Goal: Task Accomplishment & Management: Use online tool/utility

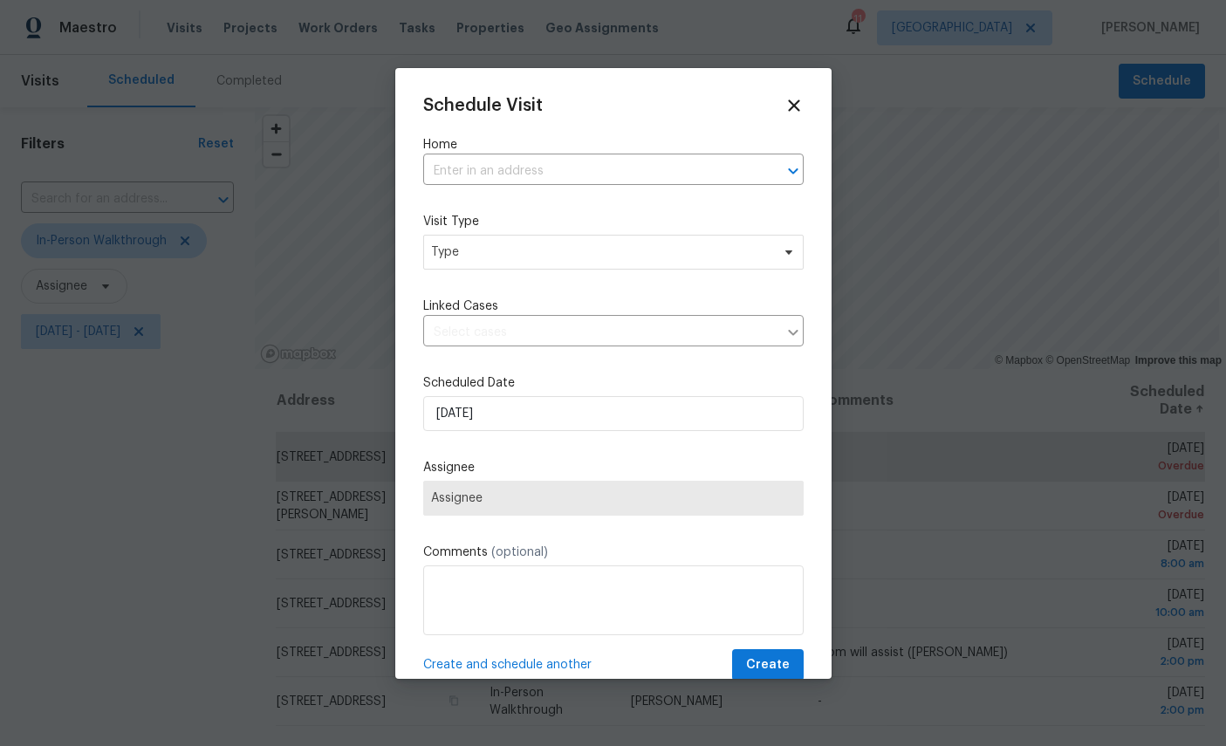
click at [588, 161] on input "text" at bounding box center [589, 171] width 332 height 27
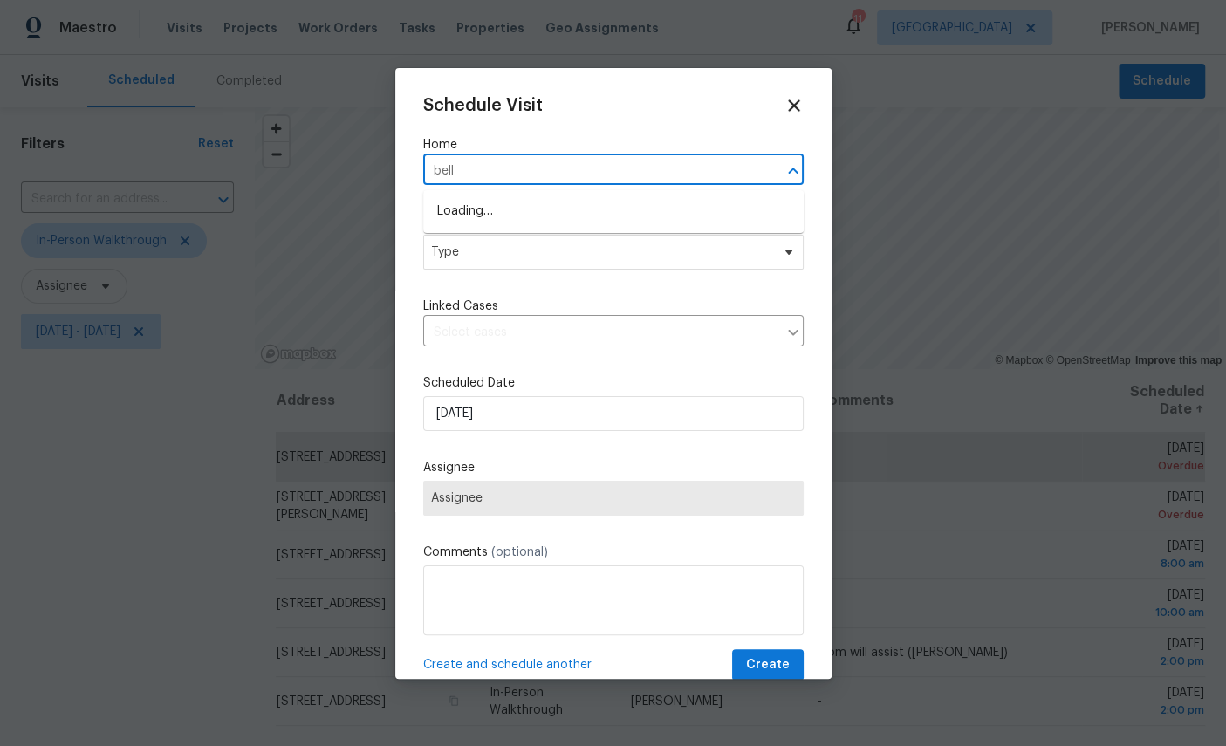
type input "belle"
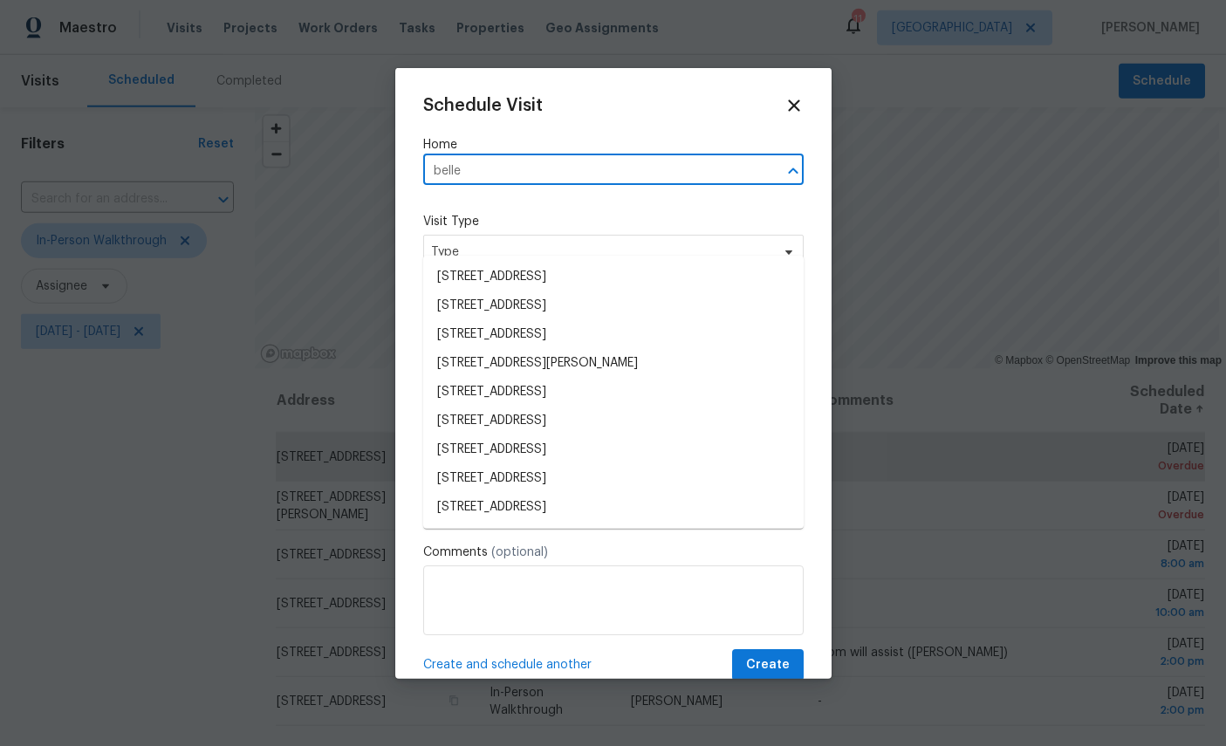
scroll to position [65, 0]
click at [655, 493] on li "8715 Belle Rive Blvd Apt 1506, Jacksonville, FL 32256" at bounding box center [613, 507] width 380 height 29
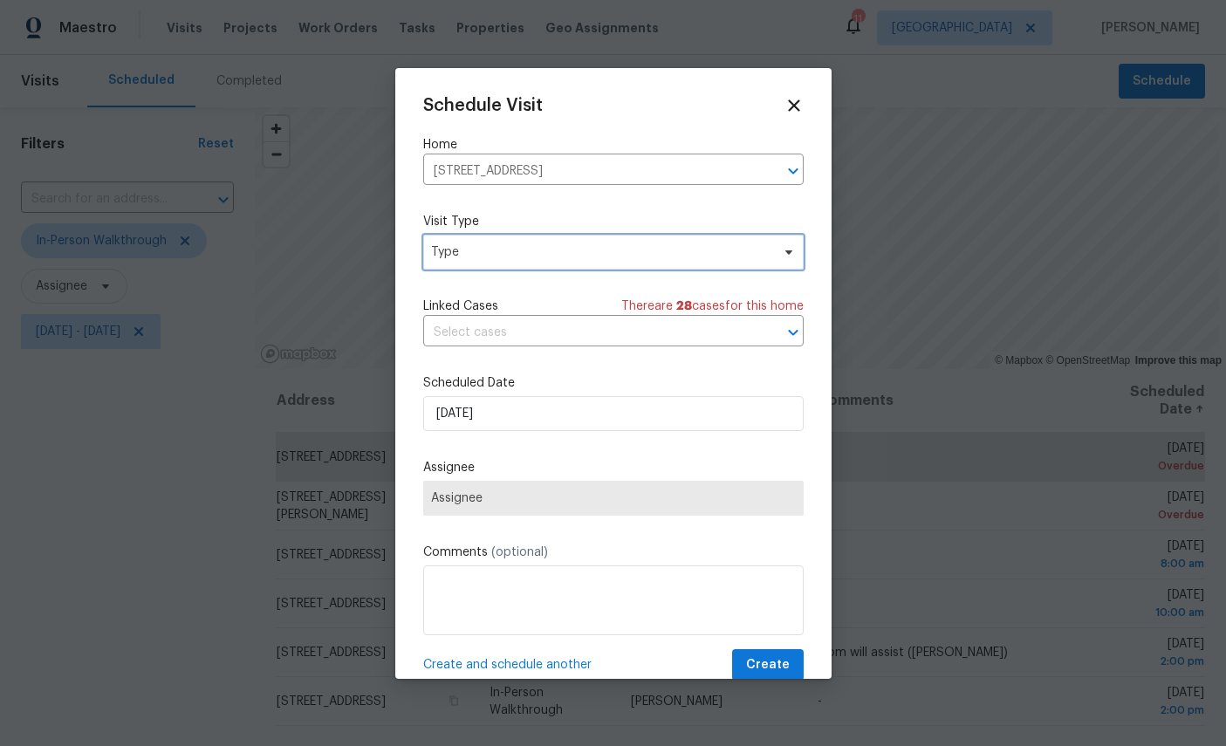
click at [574, 248] on span "Type" at bounding box center [600, 251] width 339 height 17
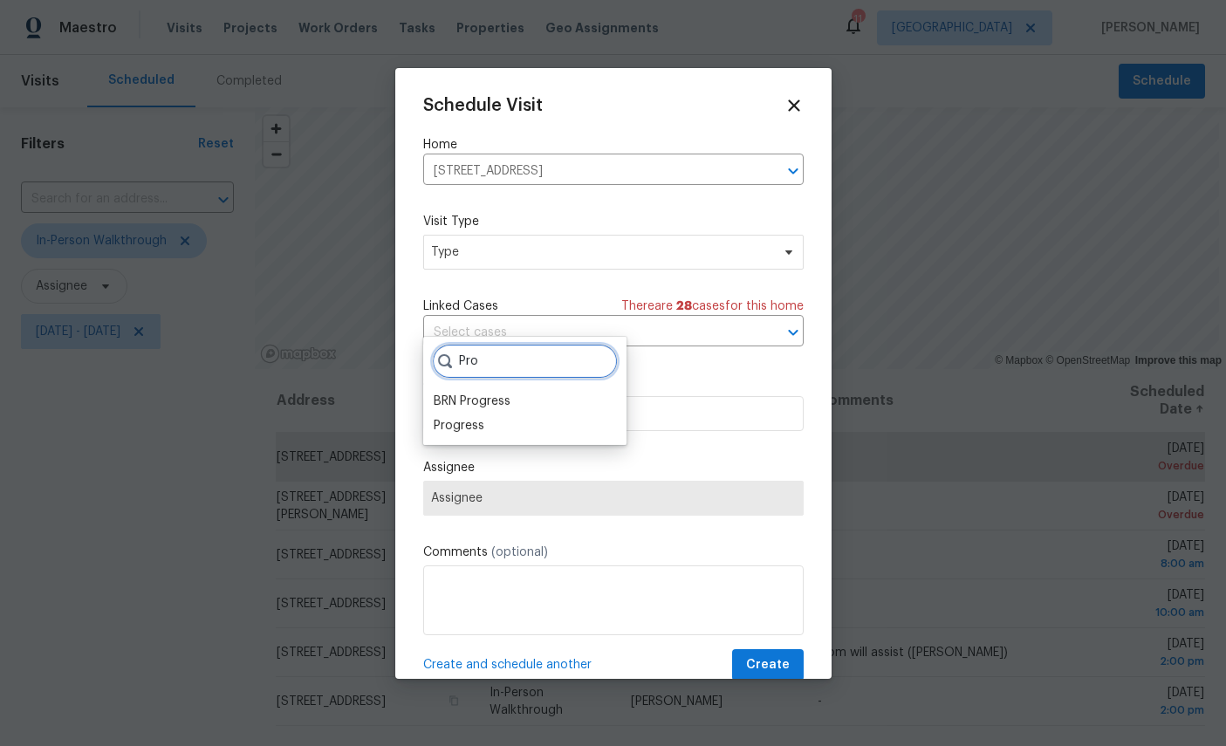
type input "Pro"
click at [455, 417] on div "Progress" at bounding box center [459, 425] width 51 height 17
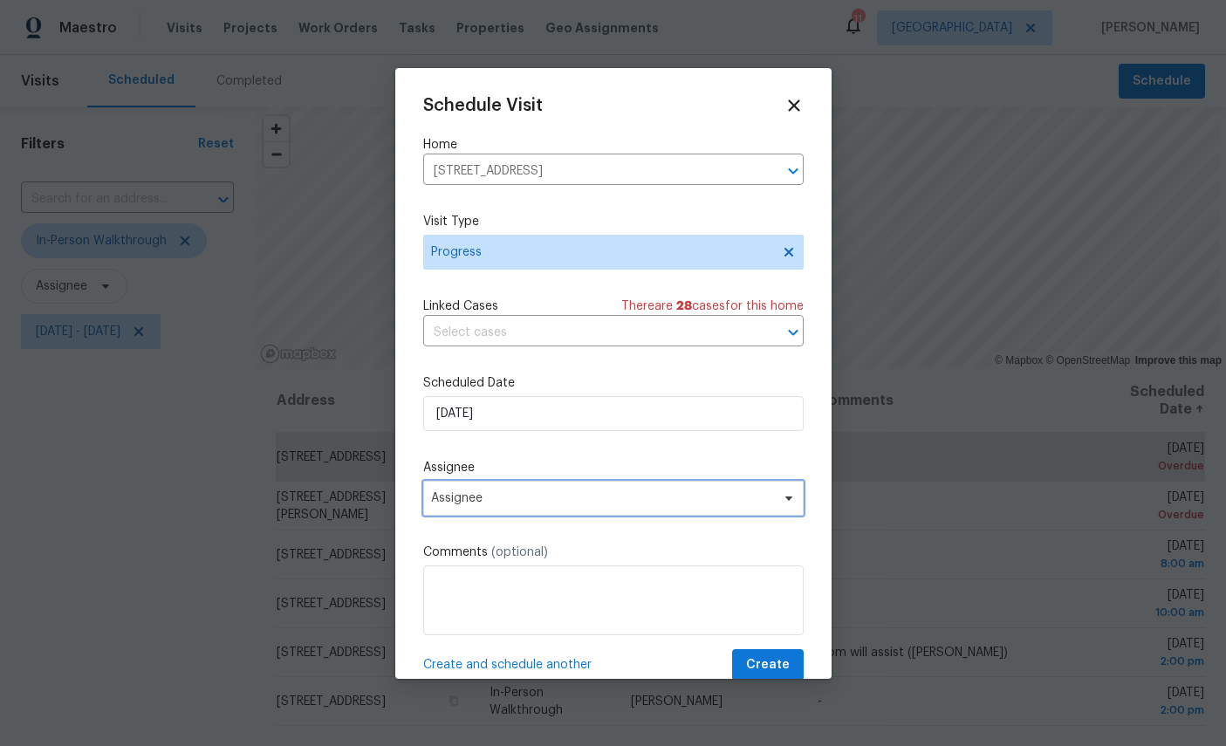
click at [564, 495] on span "Assignee" at bounding box center [602, 498] width 342 height 14
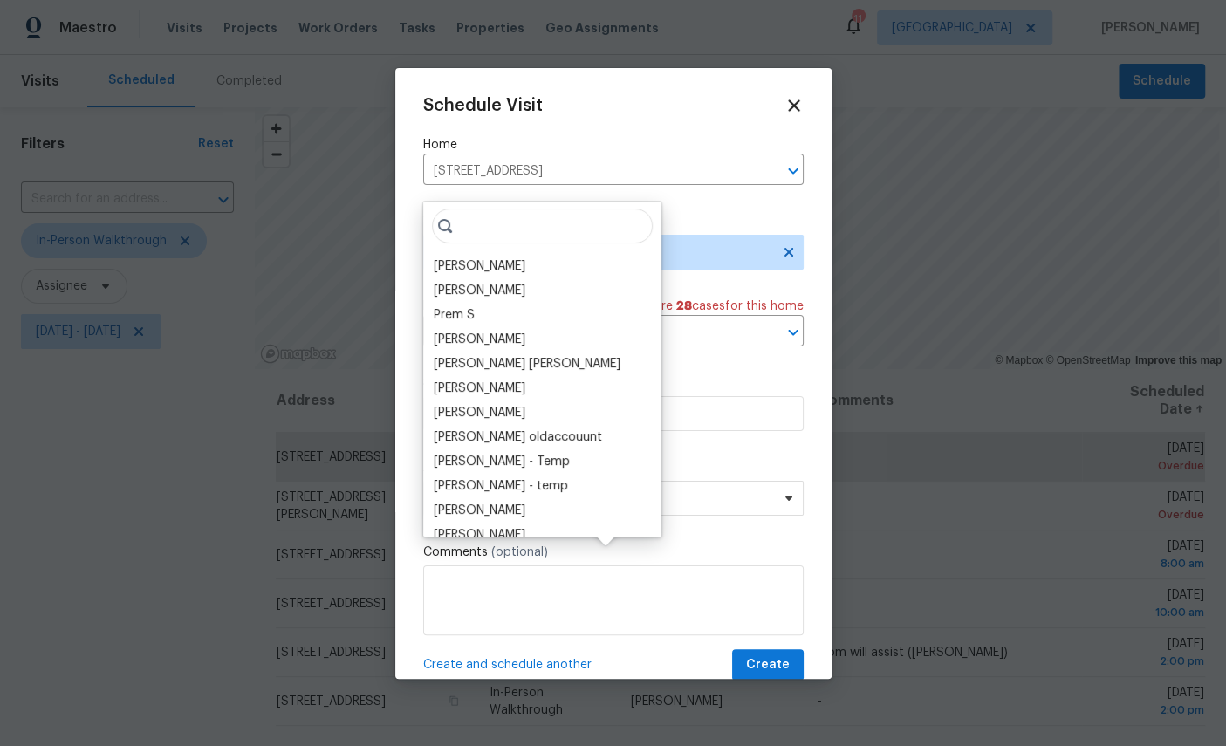
click at [475, 257] on div "[PERSON_NAME]" at bounding box center [480, 265] width 92 height 17
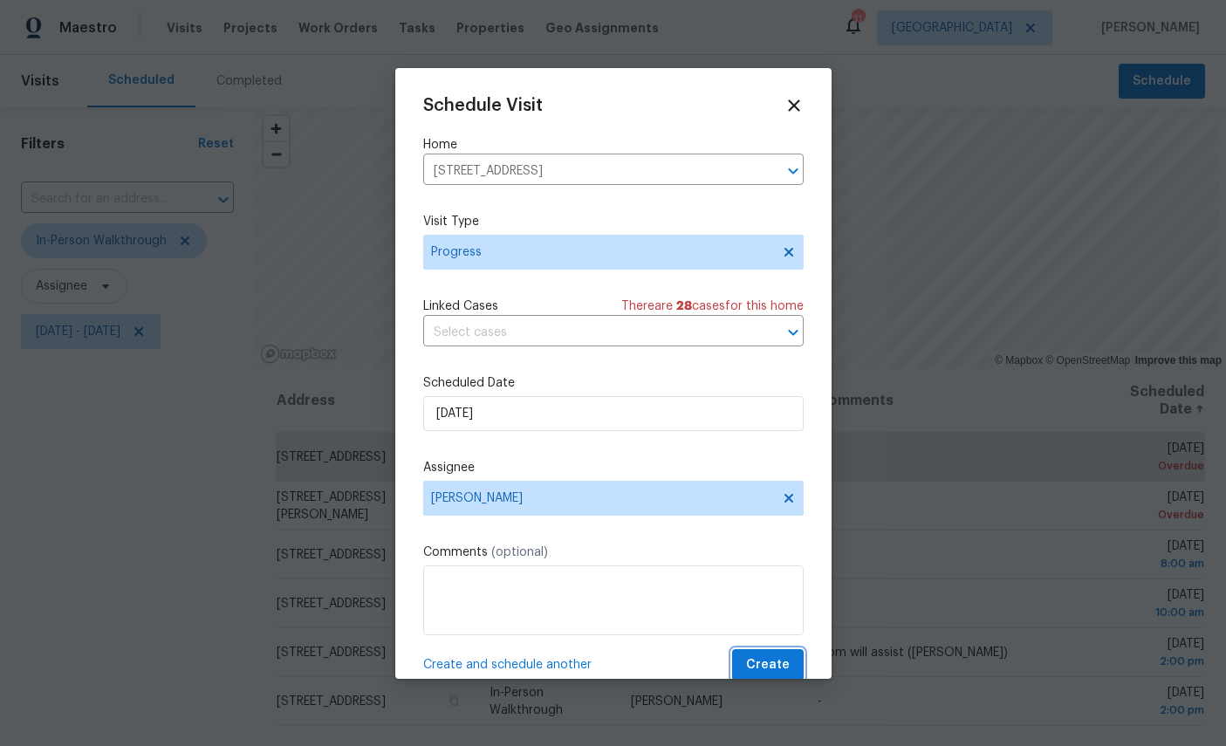
click at [773, 653] on button "Create" at bounding box center [768, 665] width 72 height 32
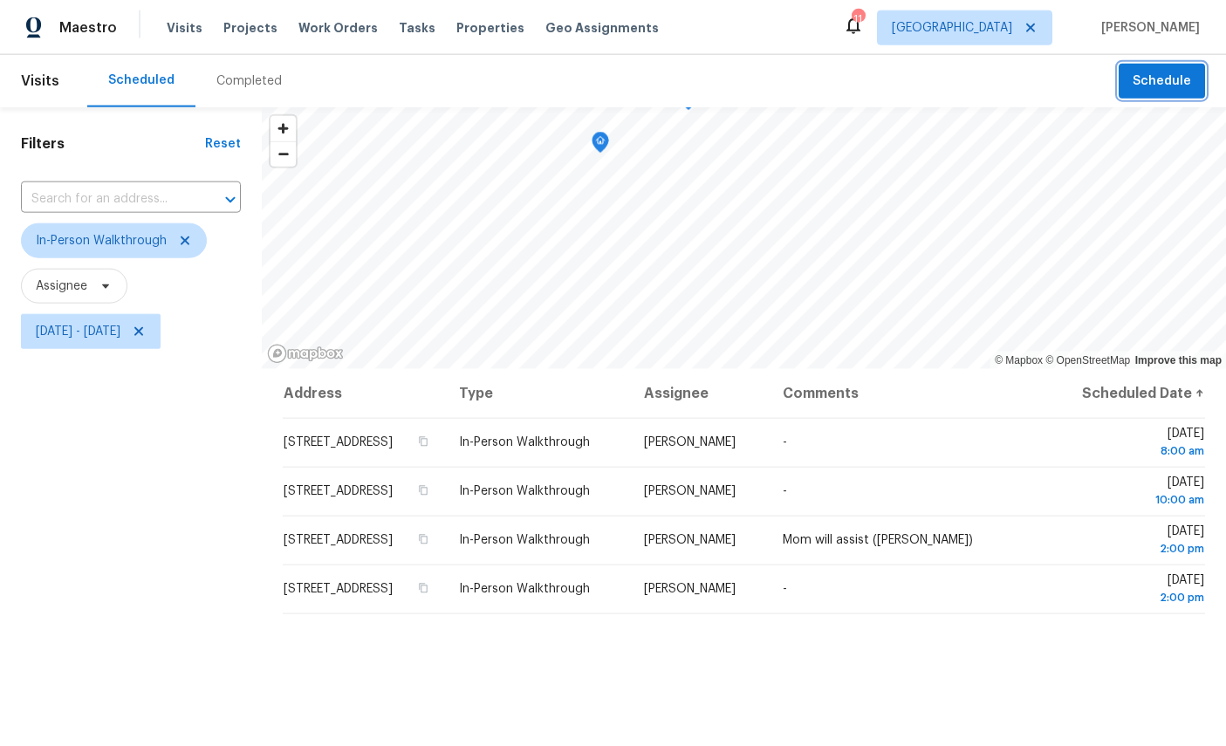
scroll to position [17, 0]
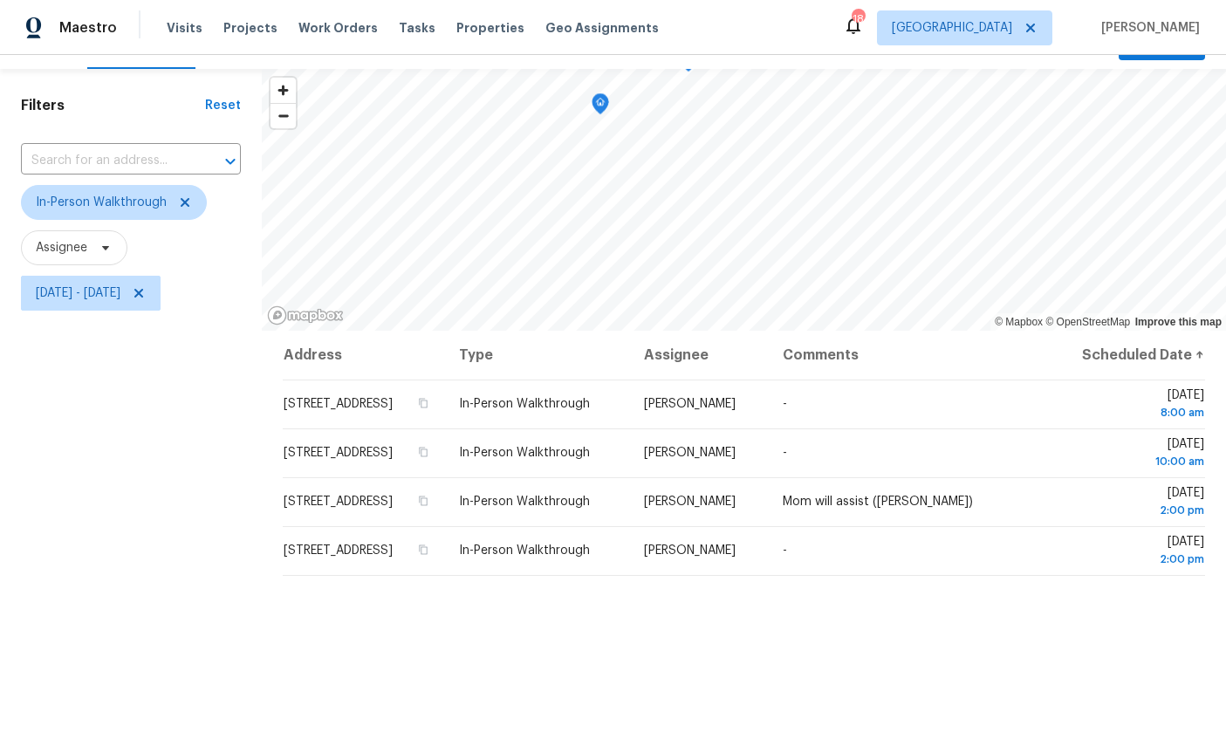
scroll to position [38, 0]
click at [189, 208] on icon at bounding box center [185, 203] width 9 height 9
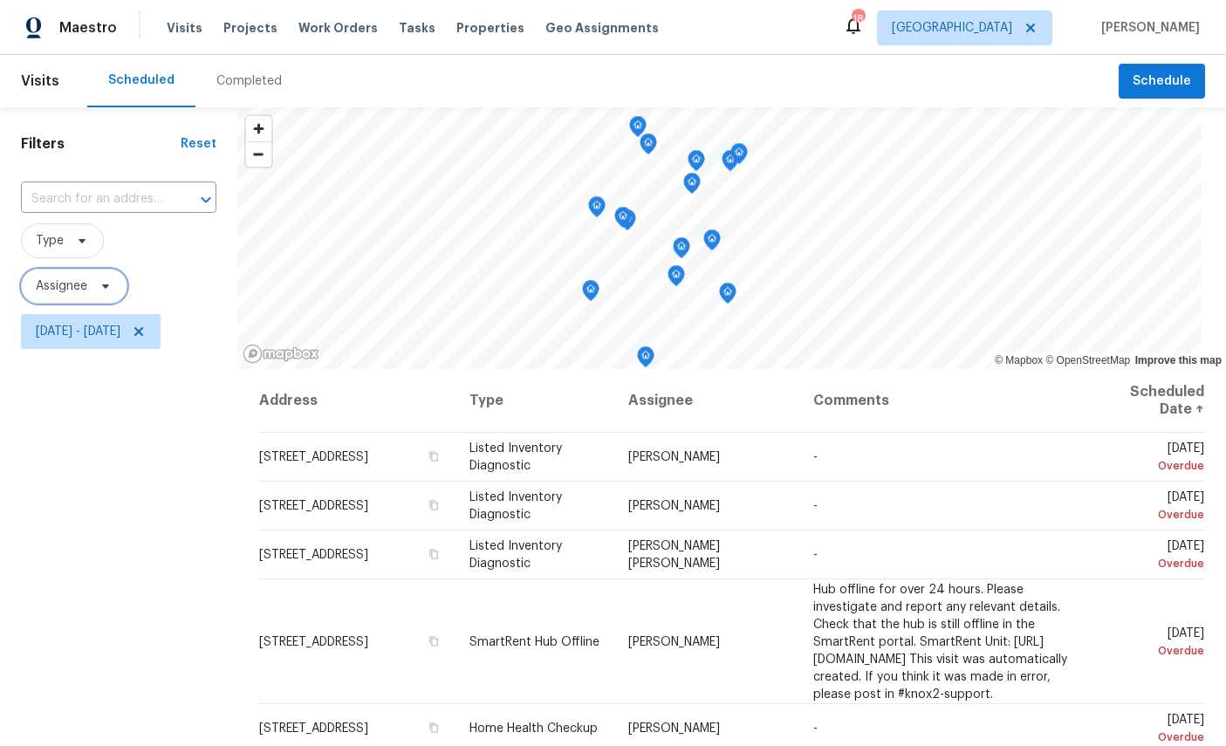
click at [71, 298] on span "Assignee" at bounding box center [74, 286] width 106 height 35
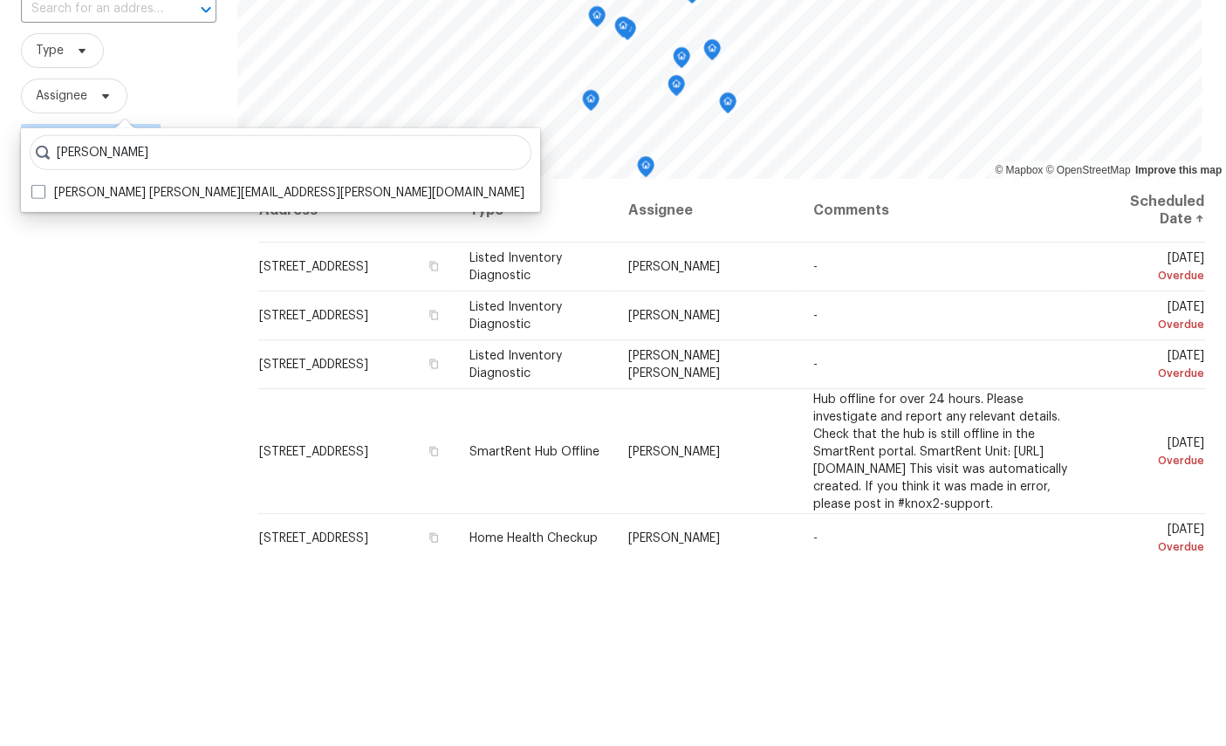
type input "[PERSON_NAME]"
click at [73, 374] on label "William Sparks william.sparks@opendoor.com" at bounding box center [277, 382] width 493 height 17
click at [43, 374] on input "William Sparks william.sparks@opendoor.com" at bounding box center [36, 379] width 11 height 11
checkbox input "true"
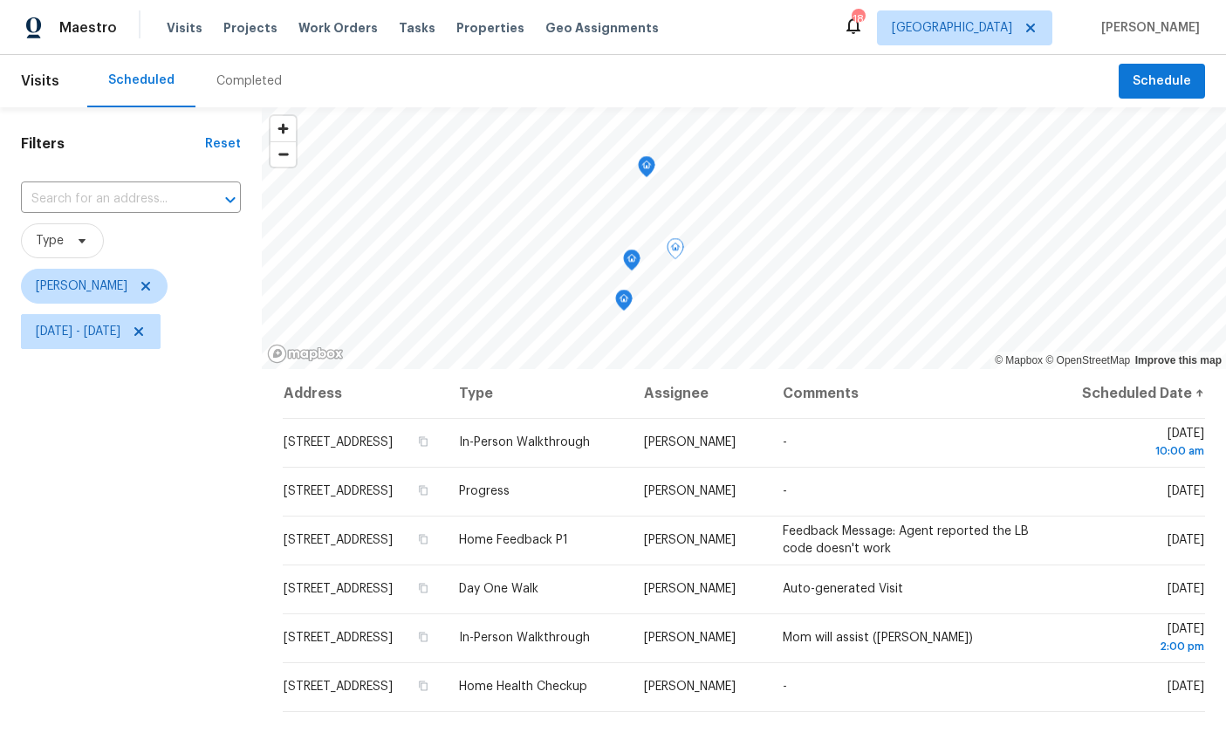
click at [624, 254] on icon "Map marker" at bounding box center [632, 260] width 16 height 20
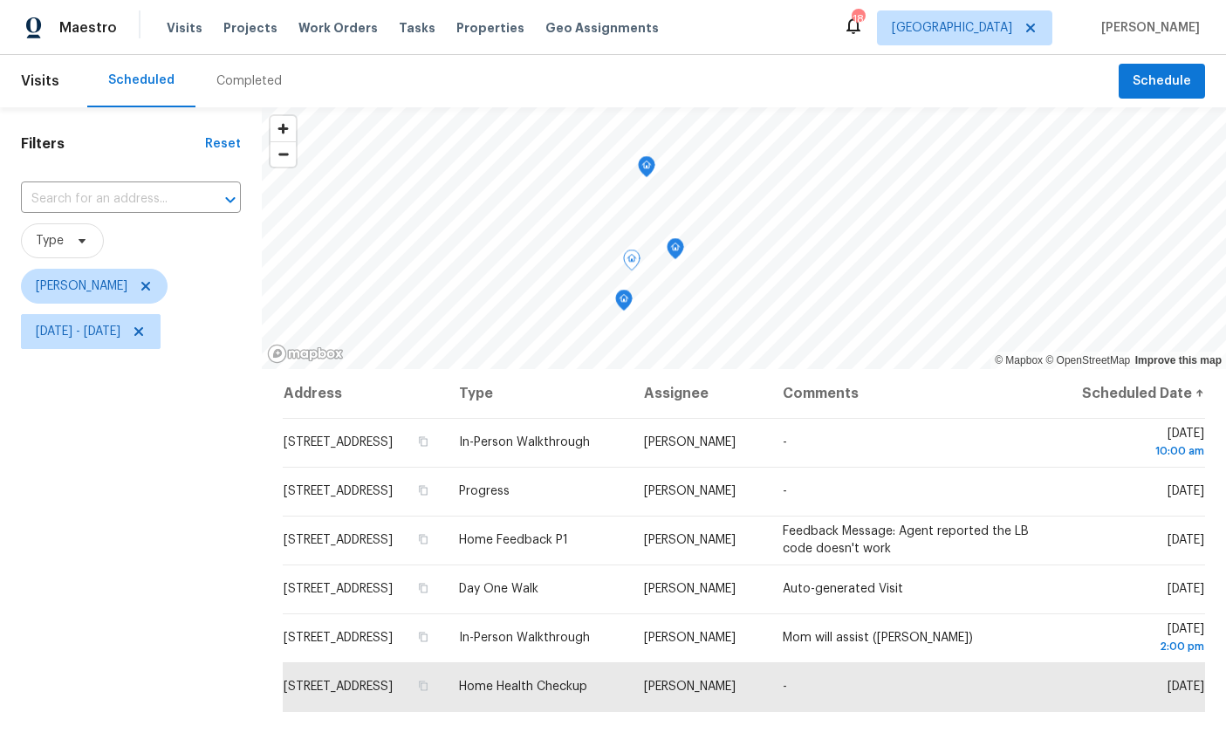
click at [671, 244] on icon "Map marker" at bounding box center [675, 245] width 9 height 4
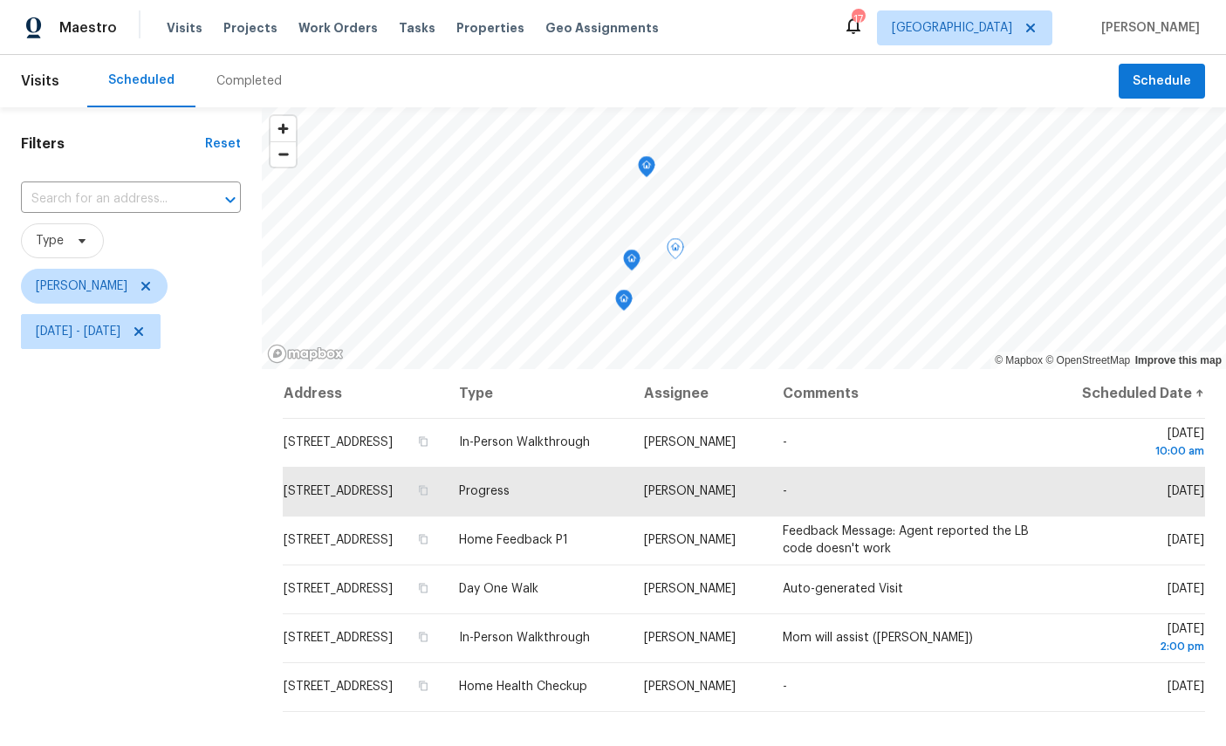
click at [366, 448] on span "3720 Flamingo St, Saint Augustine, FL 32080" at bounding box center [338, 442] width 109 height 12
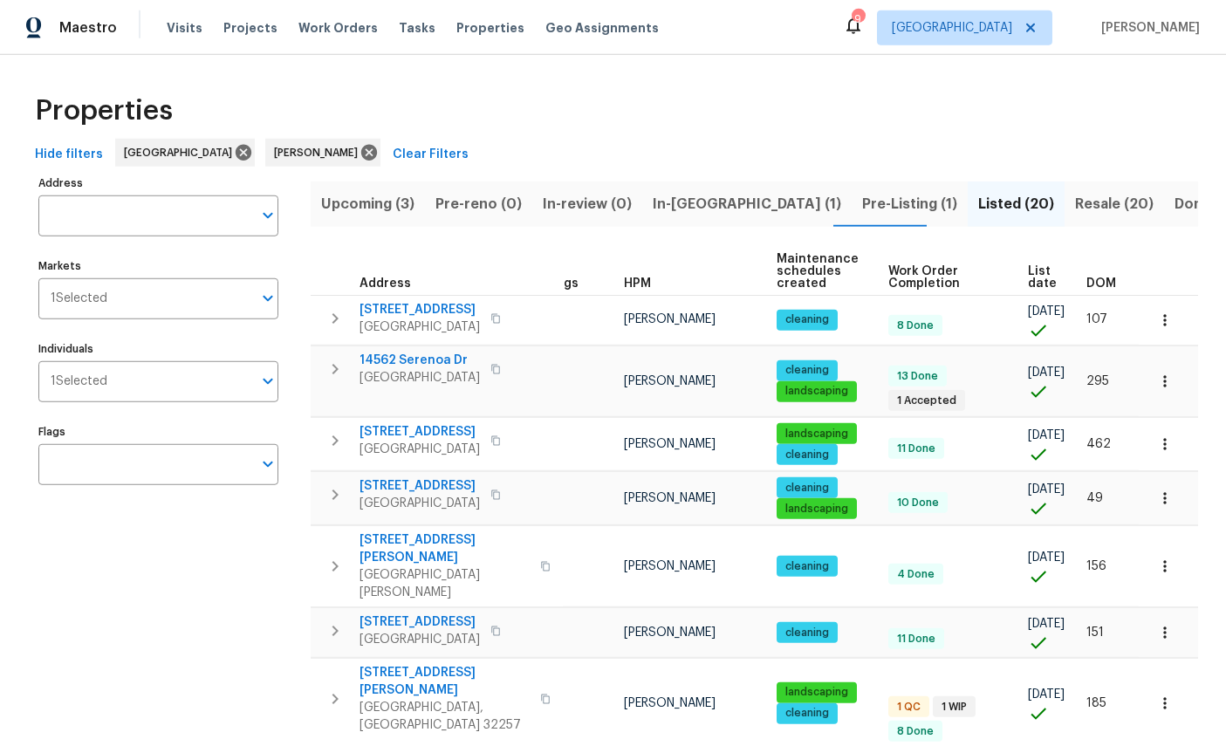
click at [1064, 181] on button "Resale (20)" at bounding box center [1113, 203] width 99 height 45
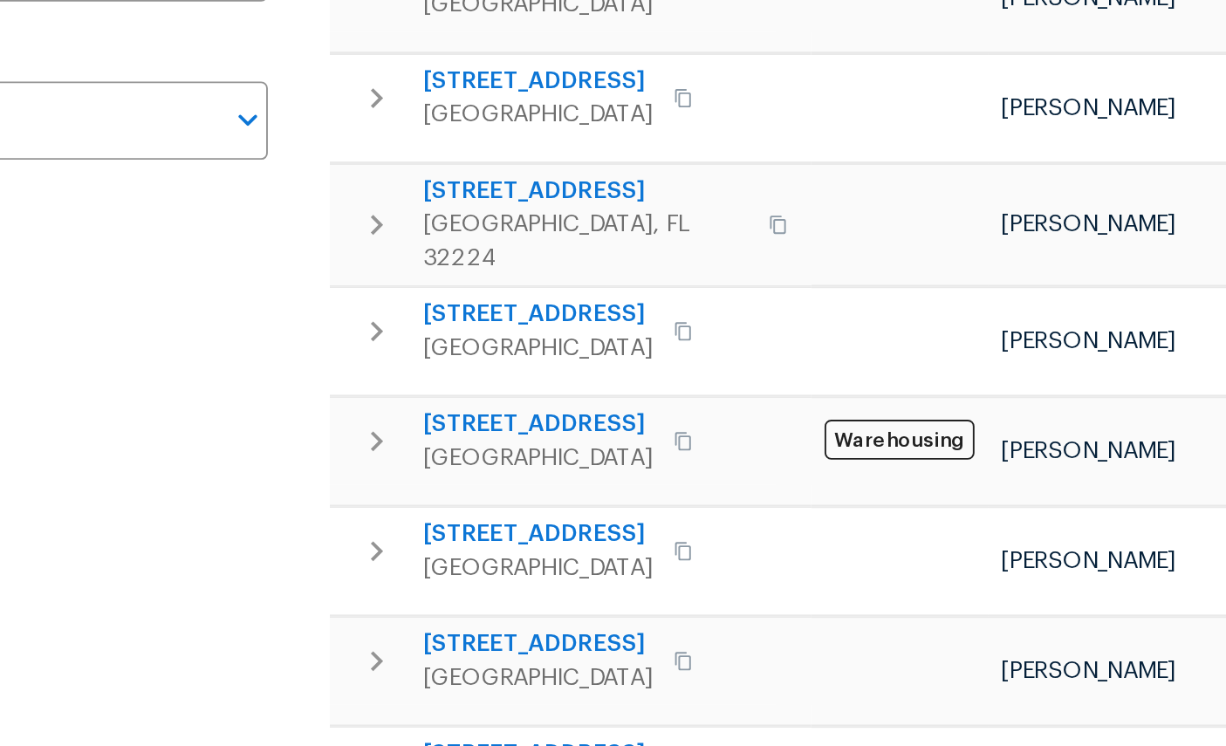
scroll to position [216, 0]
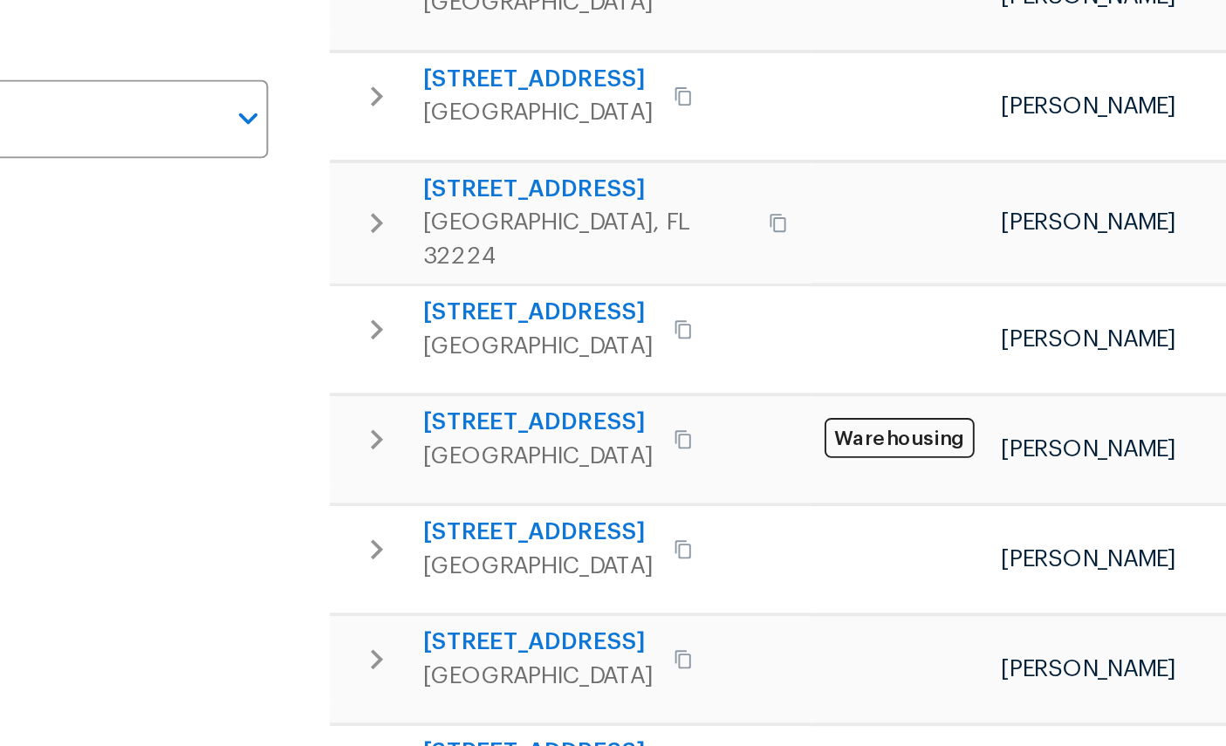
click at [359, 399] on span "[STREET_ADDRESS]" at bounding box center [419, 407] width 120 height 17
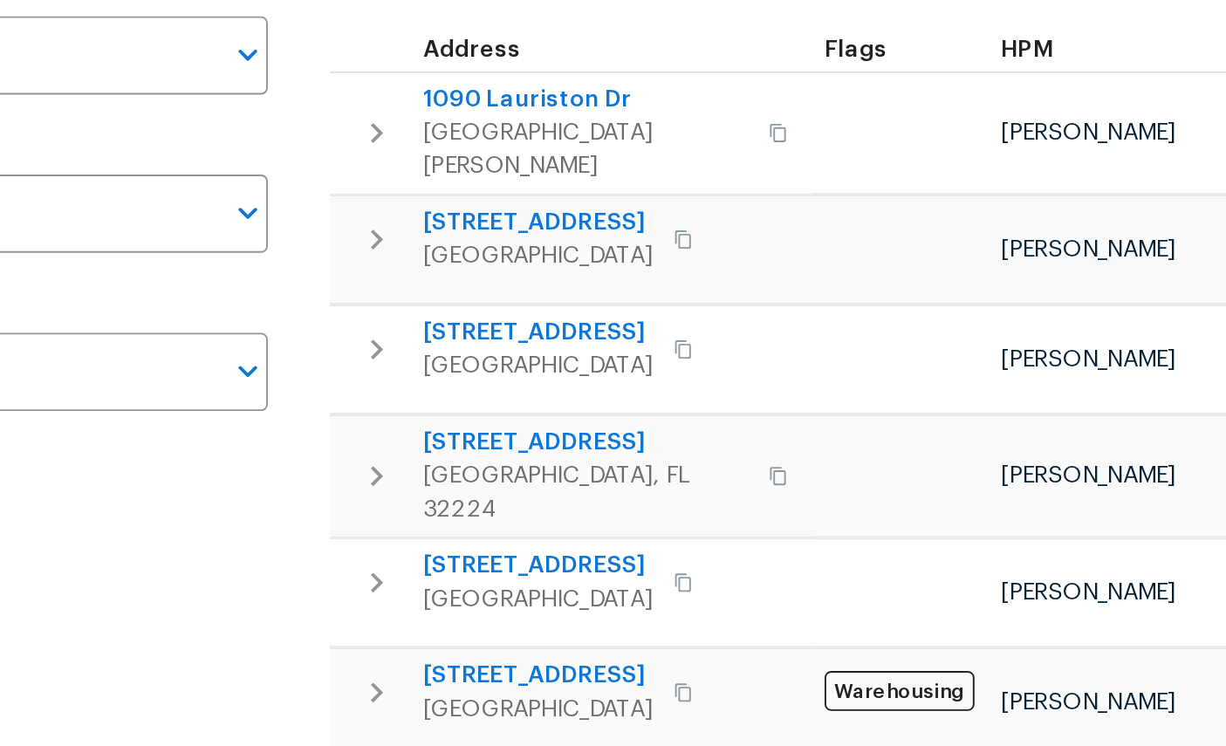
scroll to position [49, 0]
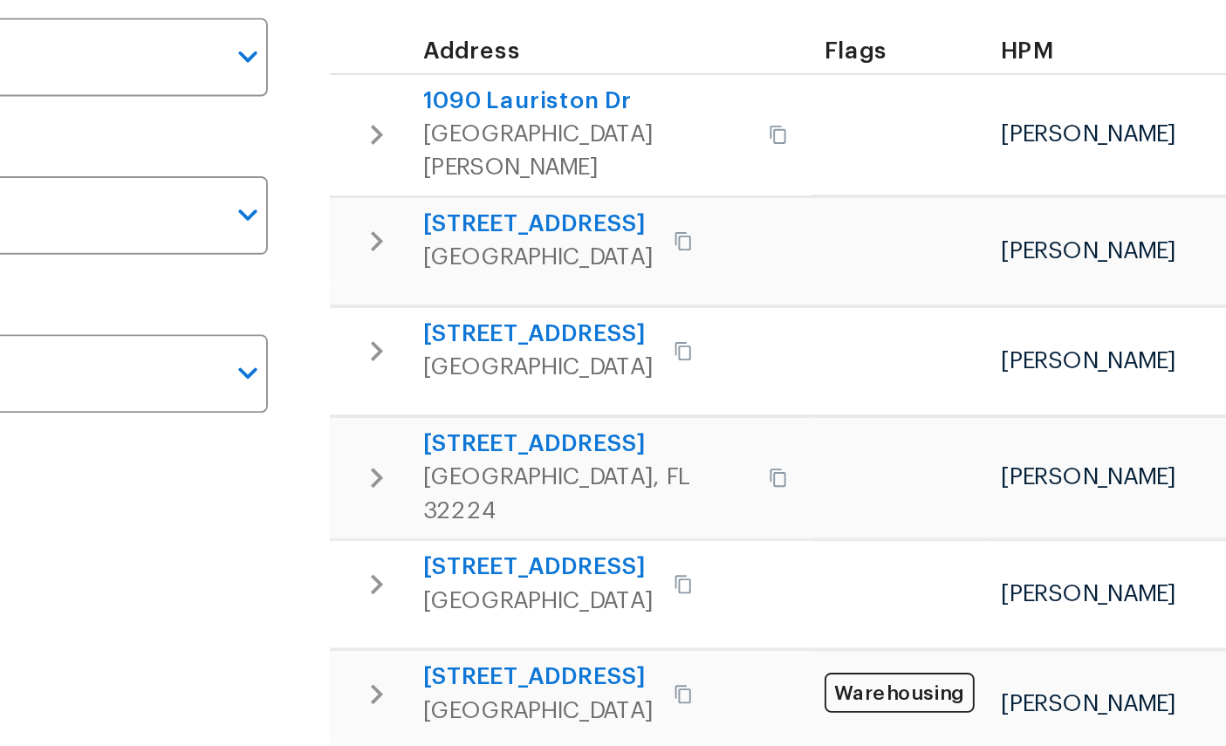
click at [325, 573] on icon "button" at bounding box center [335, 583] width 21 height 21
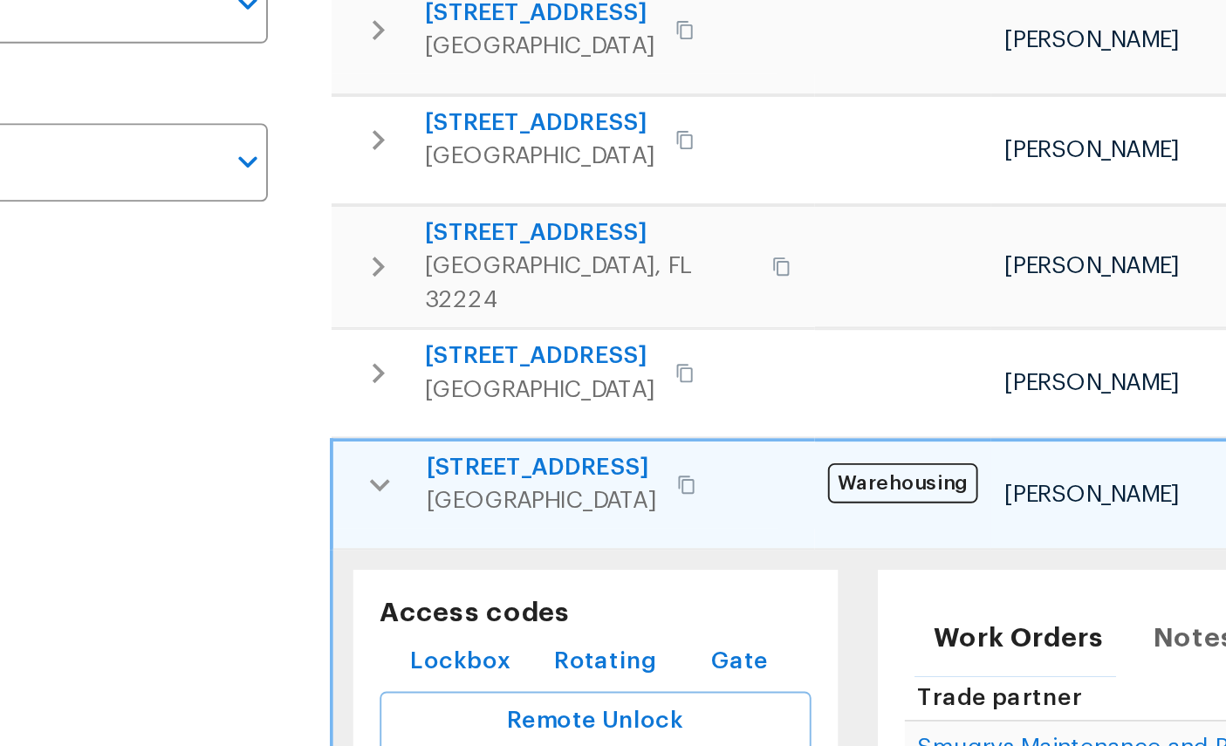
scroll to position [181, 0]
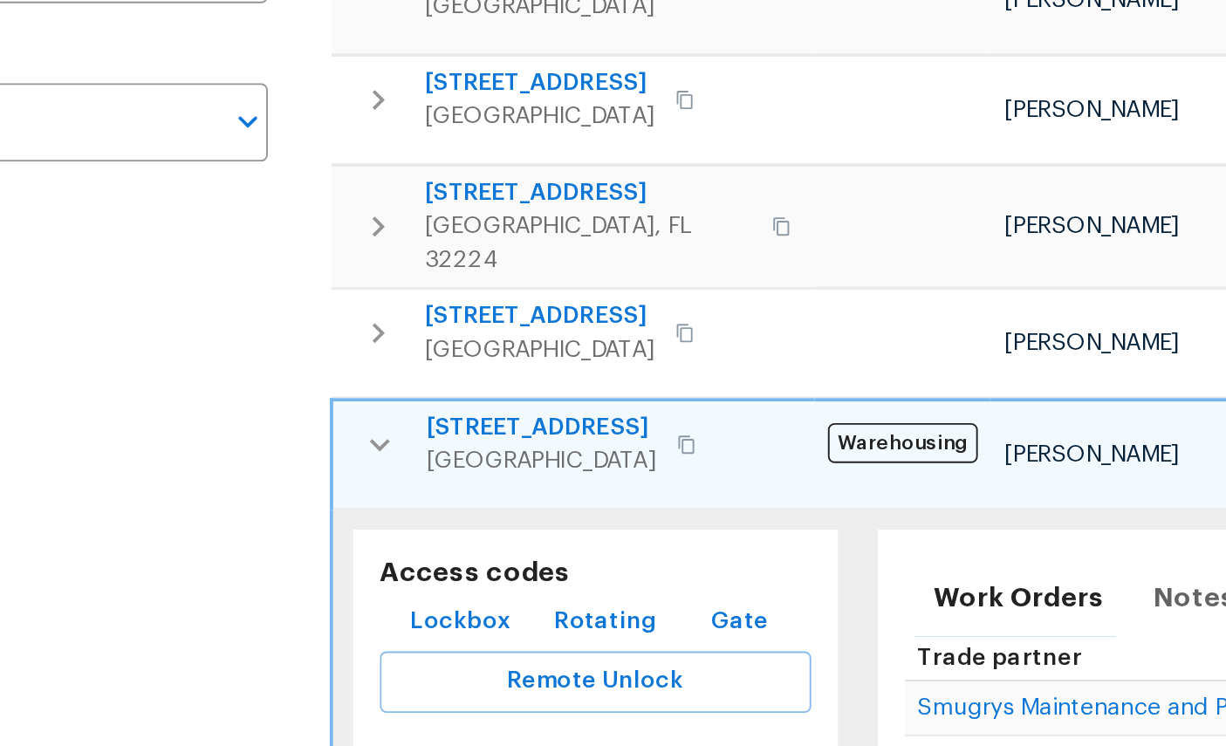
click at [352, 535] on span "Lockbox" at bounding box center [378, 546] width 52 height 22
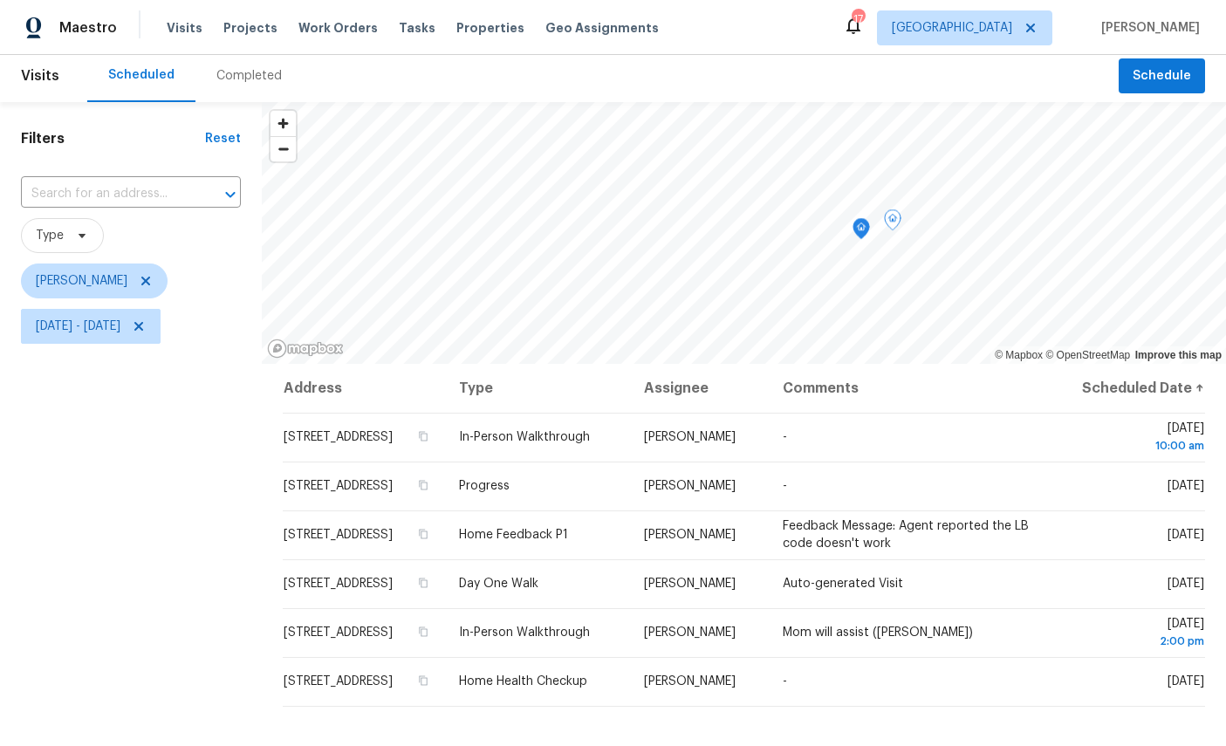
scroll to position [9, 0]
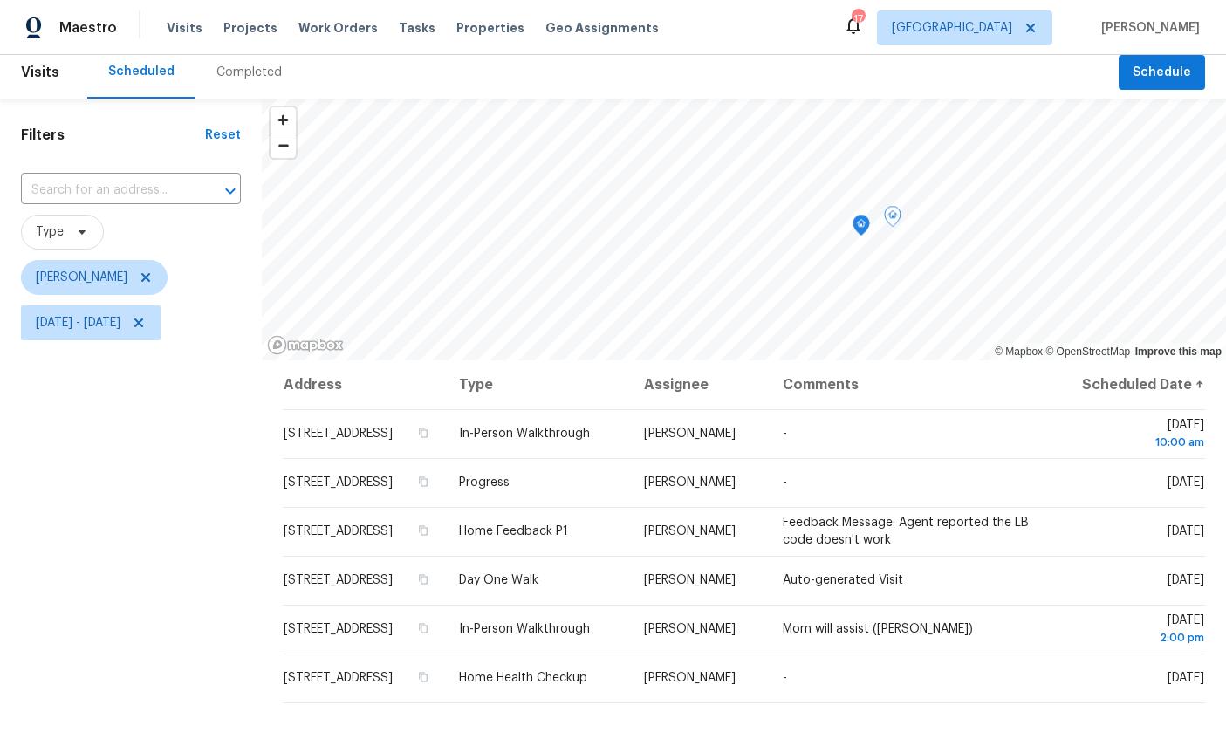
click at [860, 224] on icon "Map marker" at bounding box center [861, 225] width 2 height 3
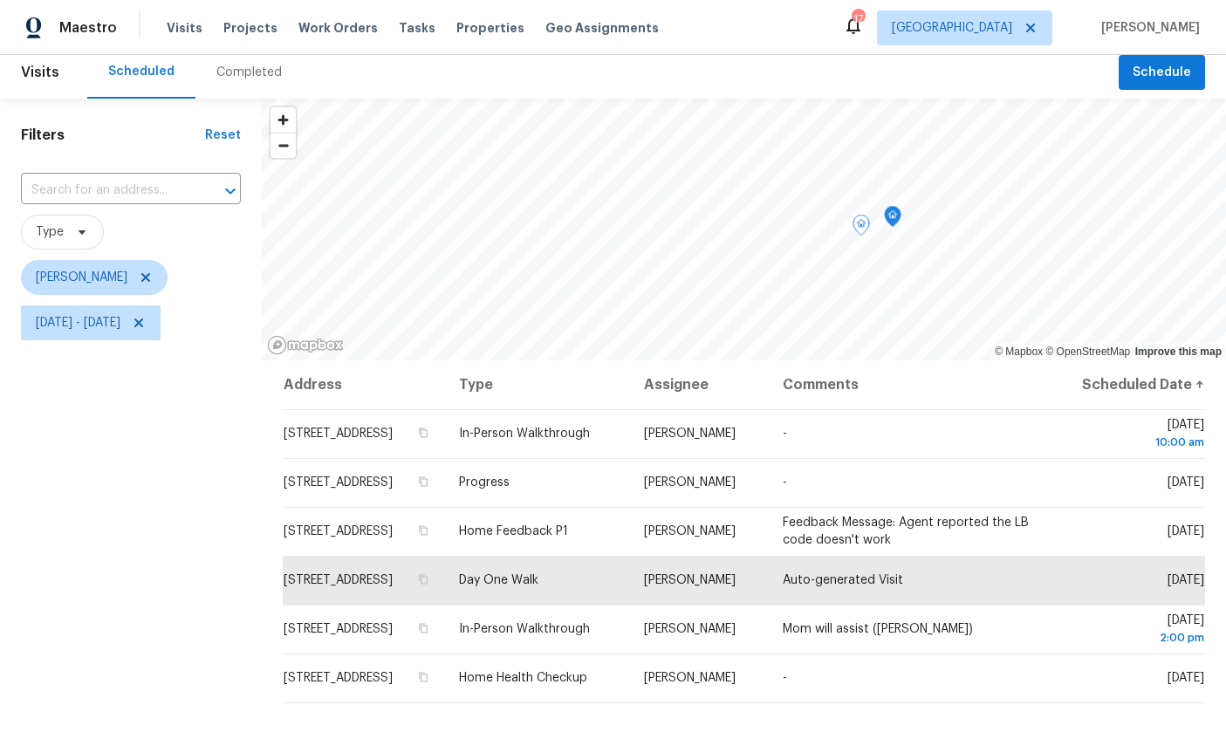
click at [885, 216] on icon "Map marker" at bounding box center [893, 217] width 16 height 20
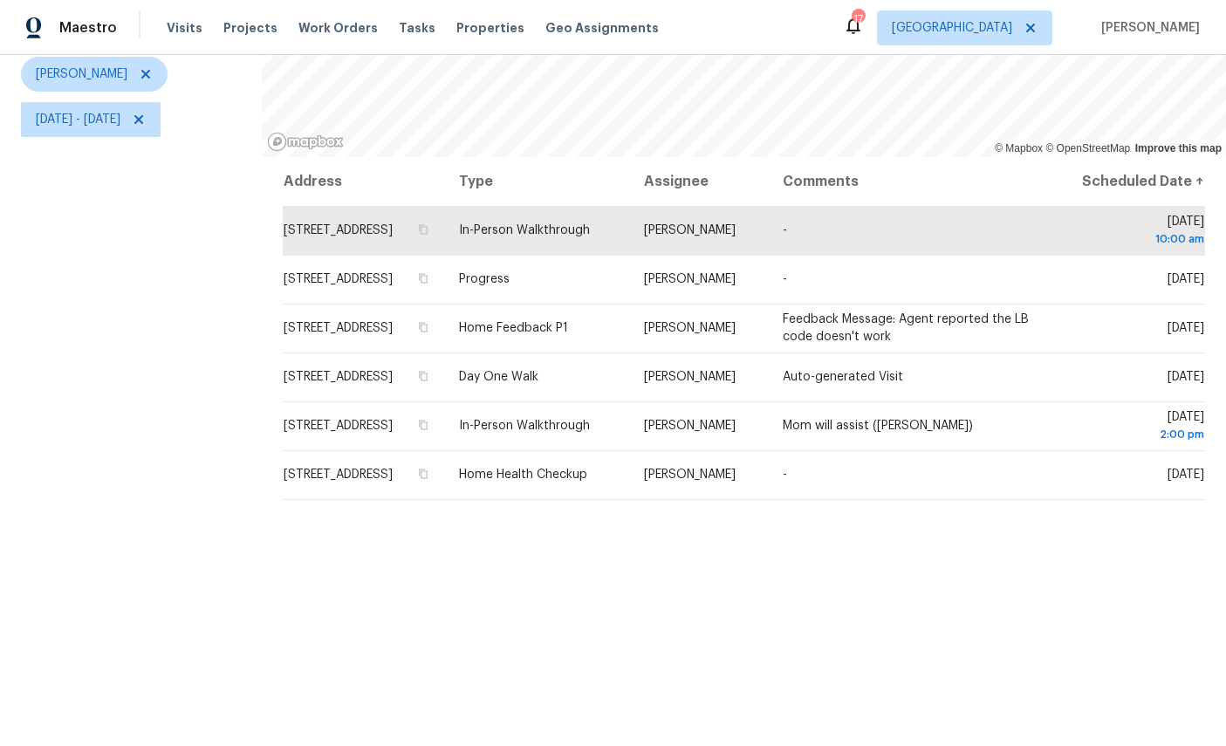
scroll to position [206, 0]
